Goal: Task Accomplishment & Management: Use online tool/utility

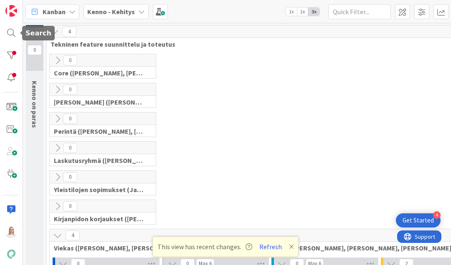
click at [9, 32] on div at bounding box center [11, 32] width 17 height 15
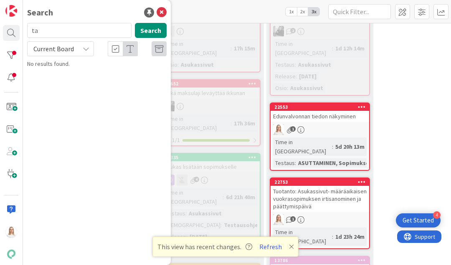
type input "ta"
click at [47, 52] on span "Current Board" at bounding box center [53, 49] width 40 height 8
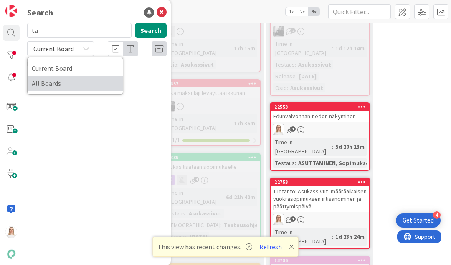
click at [46, 80] on span "All Boards" at bounding box center [75, 83] width 87 height 13
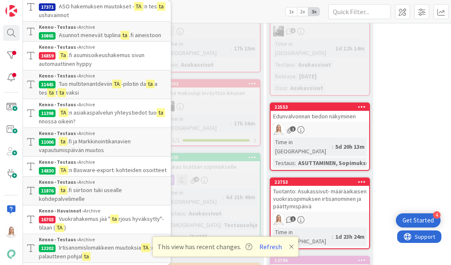
scroll to position [927, 0]
click at [289, 247] on icon at bounding box center [291, 247] width 5 height 7
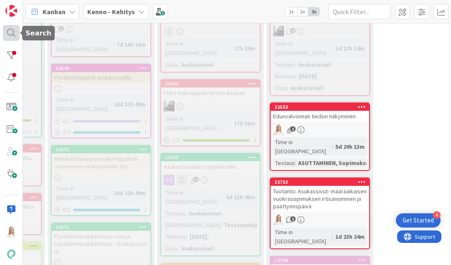
click at [13, 33] on div at bounding box center [11, 32] width 17 height 15
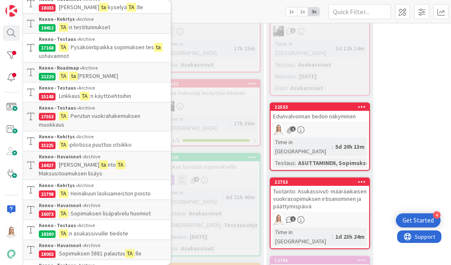
scroll to position [521, 0]
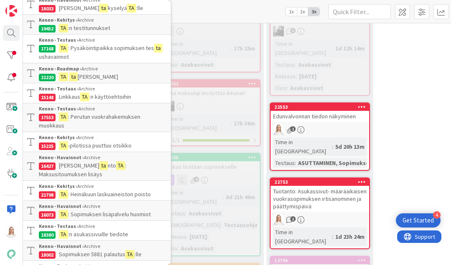
click at [93, 78] on span "rjouskirjeen teeman lisääminen" at bounding box center [98, 77] width 40 height 8
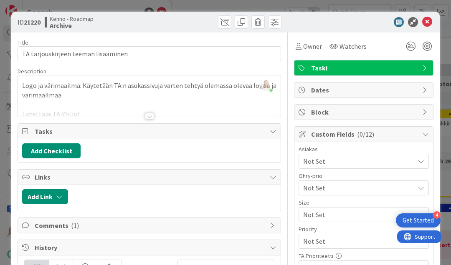
click at [151, 116] on div at bounding box center [149, 116] width 9 height 7
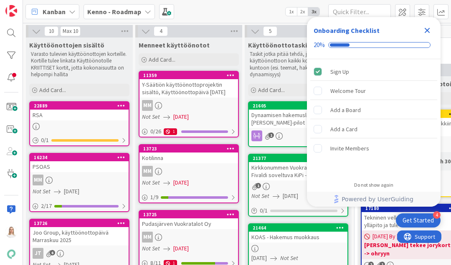
click at [426, 28] on icon "Close Checklist" at bounding box center [427, 30] width 10 height 10
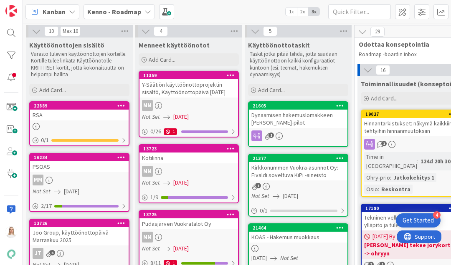
click at [108, 12] on b "Kenno - Roadmap" at bounding box center [114, 12] width 54 height 8
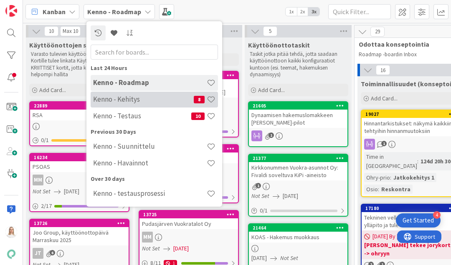
click at [114, 101] on h4 "Kenno - Kehitys" at bounding box center [143, 99] width 101 height 8
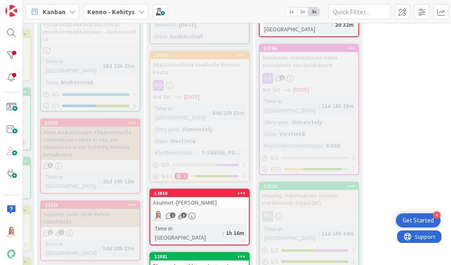
scroll to position [519, 236]
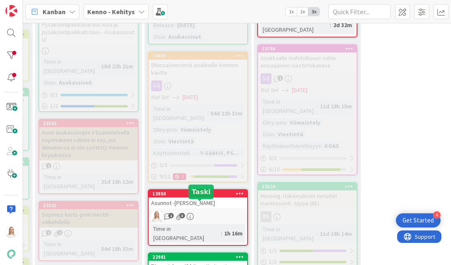
click at [202, 255] on div "22981" at bounding box center [199, 258] width 95 height 6
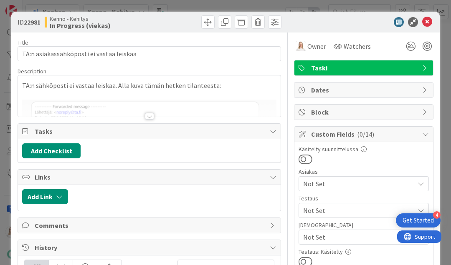
click at [149, 115] on div at bounding box center [149, 116] width 9 height 7
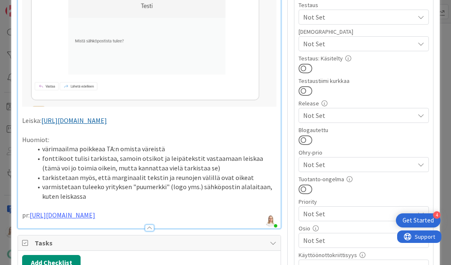
scroll to position [207, 0]
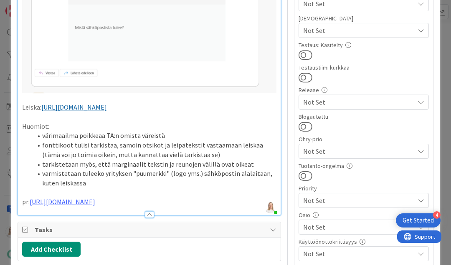
click at [75, 131] on p "Huomiot:" at bounding box center [149, 127] width 254 height 10
click at [93, 188] on li "varmistetaan tuleeko yrityksen "puumerkki" (logo yms.) sähköpostin alalaitaan, …" at bounding box center [154, 178] width 244 height 19
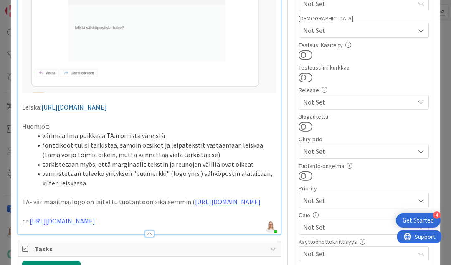
click at [23, 207] on p "TA- värimaailma/logo on laitettu tuotantoon aikaisemmin ( https://kanbanzone.io…" at bounding box center [149, 202] width 254 height 10
click at [73, 196] on p at bounding box center [149, 193] width 254 height 10
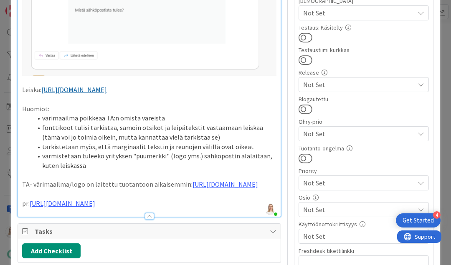
scroll to position [229, 0]
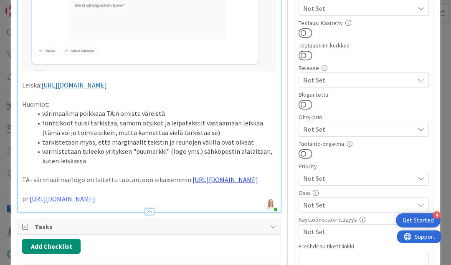
click at [192, 184] on link "[URL][DOMAIN_NAME]" at bounding box center [225, 180] width 66 height 8
click at [136, 212] on link "https://kanbanzone.io/b/A4P1C3i1/c/21220-TA-tarjouskirjeen-teeman-lis%C3%A4%C3%…" at bounding box center [115, 213] width 59 height 11
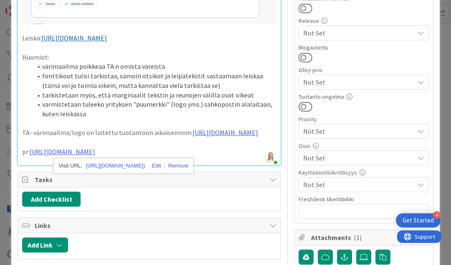
scroll to position [305, 0]
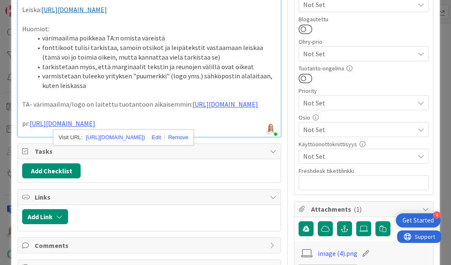
click at [206, 98] on p at bounding box center [149, 96] width 254 height 10
drag, startPoint x: 163, startPoint y: 141, endPoint x: 31, endPoint y: 137, distance: 131.5
click at [31, 129] on p "pr: https://github.com/pandiafi/kenno/pull/7117" at bounding box center [149, 124] width 254 height 10
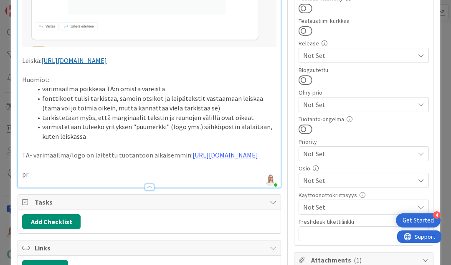
scroll to position [254, 0]
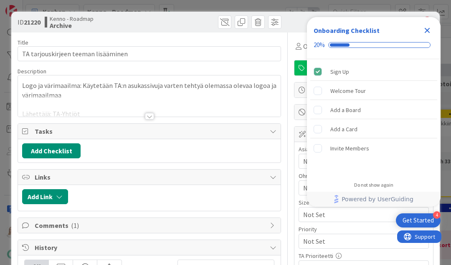
click at [426, 32] on icon "Close Checklist" at bounding box center [426, 30] width 5 height 5
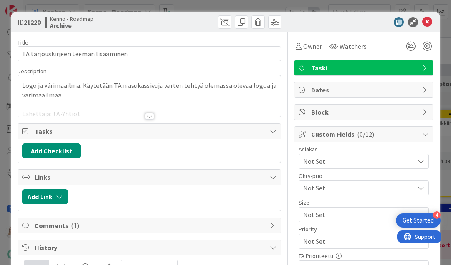
click at [148, 115] on div at bounding box center [149, 116] width 9 height 7
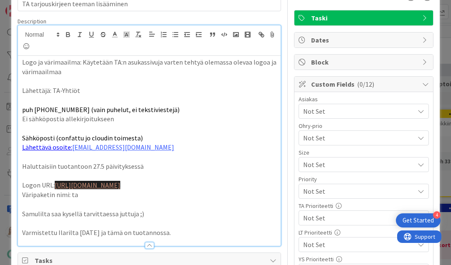
scroll to position [30, 0]
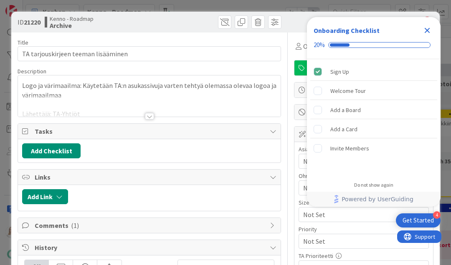
click at [151, 114] on div at bounding box center [149, 116] width 9 height 7
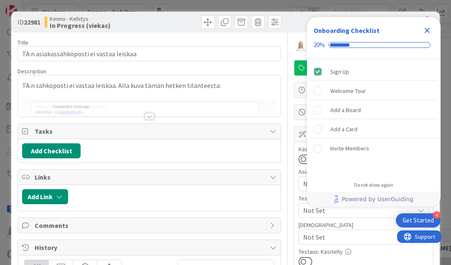
click at [425, 29] on icon "Close Checklist" at bounding box center [426, 30] width 5 height 5
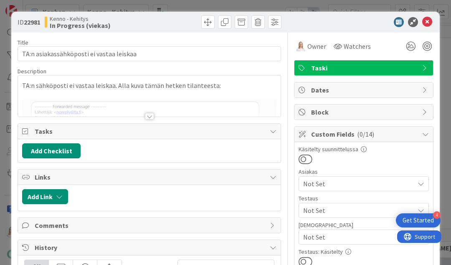
click at [151, 114] on div at bounding box center [149, 116] width 9 height 7
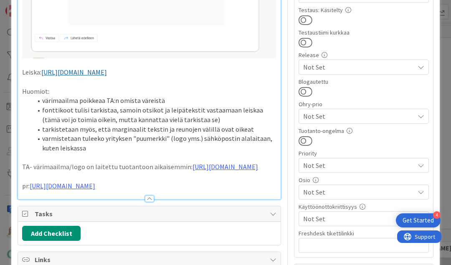
scroll to position [243, 0]
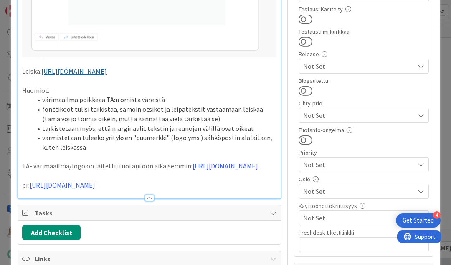
click at [77, 96] on p "Huomiot:" at bounding box center [149, 91] width 254 height 10
drag, startPoint x: 49, startPoint y: 100, endPoint x: 98, endPoint y: 99, distance: 49.2
click at [98, 96] on p "Huomiot: -> nämä toimivat jo oletetust" at bounding box center [149, 91] width 254 height 10
click at [152, 96] on p "Huomiot: -> nämä toimivat jo oletetust" at bounding box center [149, 91] width 254 height 10
drag, startPoint x: 152, startPoint y: 102, endPoint x: 71, endPoint y: 98, distance: 81.4
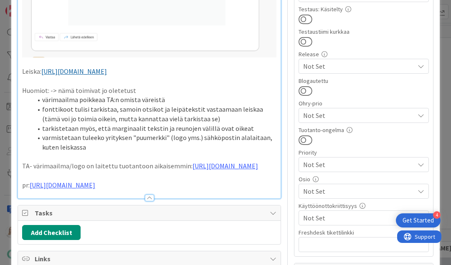
click at [71, 96] on p "Huomiot: -> nämä toimivat jo oletetust" at bounding box center [149, 91] width 254 height 10
drag, startPoint x: 74, startPoint y: 99, endPoint x: 139, endPoint y: 99, distance: 65.5
click at [139, 96] on p "Huomiot: -> nämä toimivat jo oletetust" at bounding box center [149, 91] width 254 height 10
drag, startPoint x: 54, startPoint y: 98, endPoint x: 110, endPoint y: 98, distance: 55.9
click at [110, 96] on p "Huomiot: -> nämä jo ok" at bounding box center [149, 91] width 254 height 10
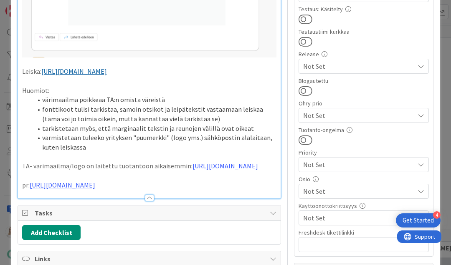
click at [209, 124] on li "fonttikoot tulisi tarkistaa, samoin otsikot ja leipätekstit vastaamaan leiskaa …" at bounding box center [154, 114] width 244 height 19
click at [249, 134] on li "tarkistetaan myös, että marginaalit tekstin ja reunojen välillä ovat oikeat" at bounding box center [154, 129] width 244 height 10
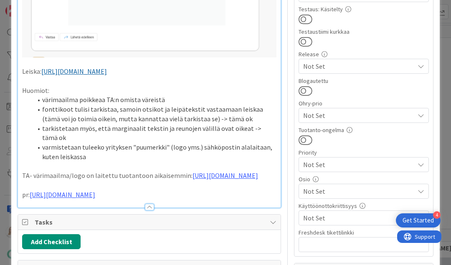
click at [100, 155] on li "varmistetaan tuleeko yrityksen "puumerkki" (logo yms.) sähköpostin alalaitaan, …" at bounding box center [154, 152] width 244 height 19
drag, startPoint x: 244, startPoint y: 136, endPoint x: 272, endPoint y: 135, distance: 28.4
click at [272, 135] on li "tarkistetaan myös, että marginaalit tekstin ja reunojen välillä ovat oikeat -> …" at bounding box center [154, 133] width 244 height 19
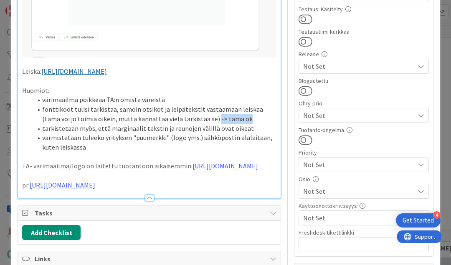
drag, startPoint x: 195, startPoint y: 128, endPoint x: 236, endPoint y: 128, distance: 40.9
click at [236, 124] on li "fonttikoot tulisi tarkistaa, samoin otsikot ja leipätekstit vastaamaan leiskaa …" at bounding box center [154, 114] width 244 height 19
